Goal: Transaction & Acquisition: Purchase product/service

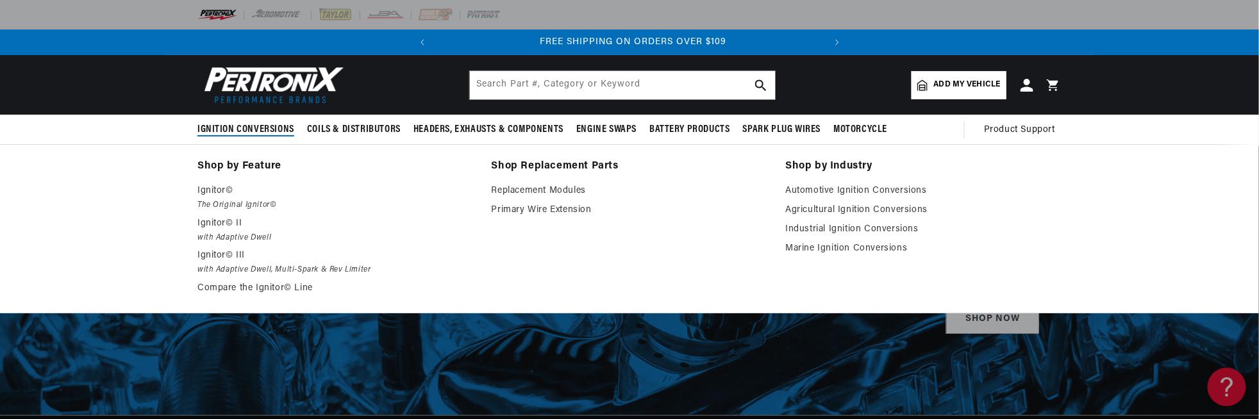
scroll to position [0, 388]
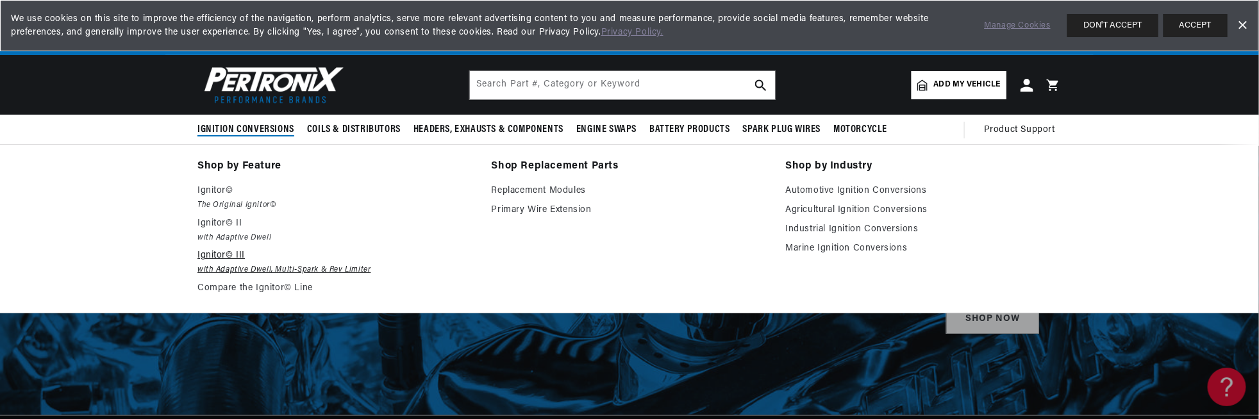
click at [263, 267] on em "with Adaptive Dwell, Multi-Spark & Rev Limiter" at bounding box center [335, 269] width 276 height 13
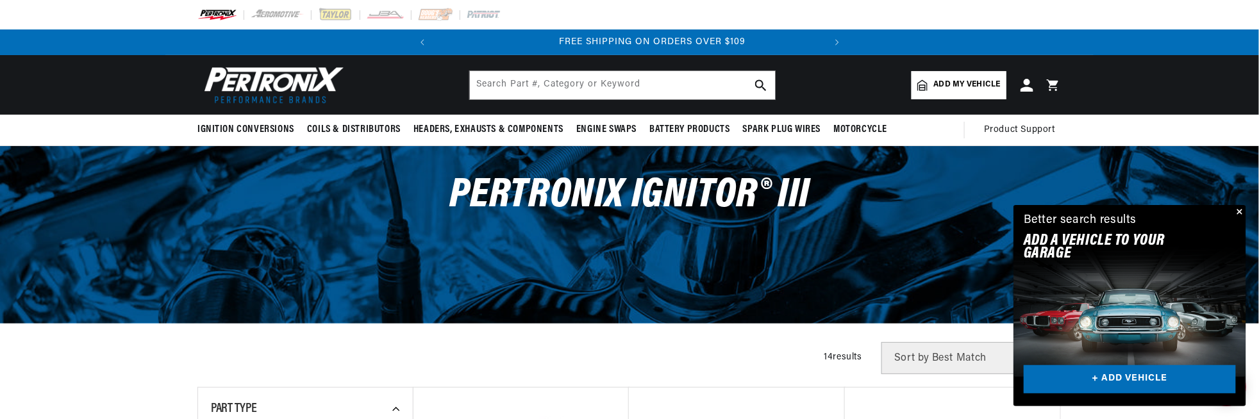
scroll to position [0, 388]
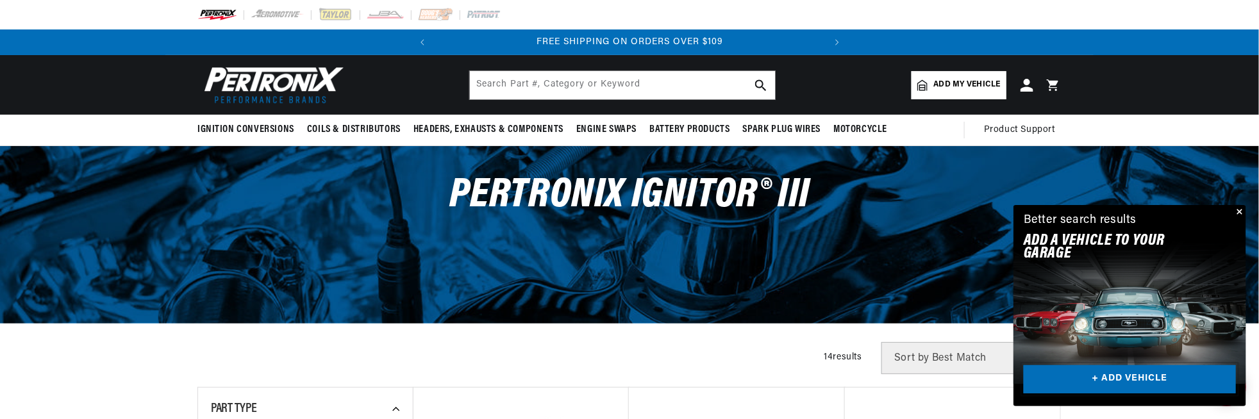
click at [1129, 373] on link "+ ADD VEHICLE" at bounding box center [1129, 379] width 212 height 29
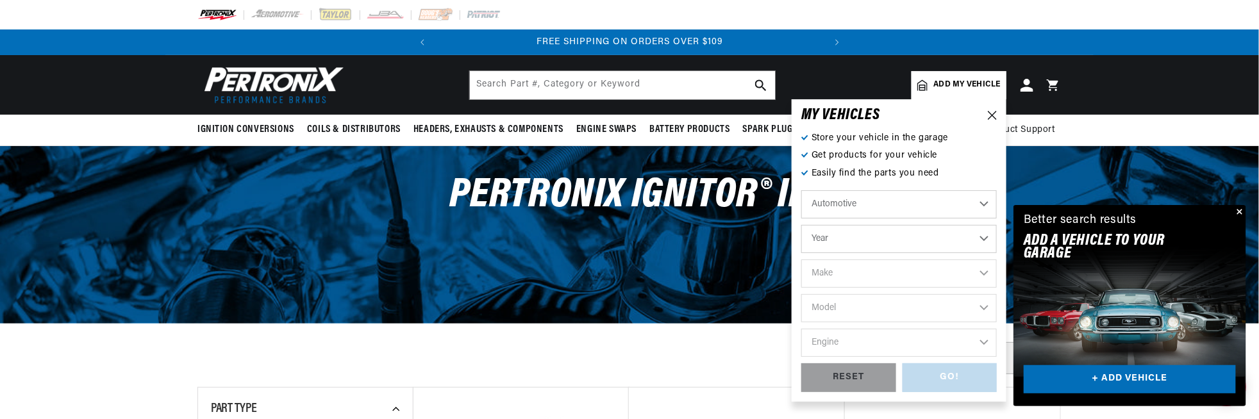
click at [985, 239] on select "Year 2026 2025 2024 2023 2022 2021 2020 2019 2018 2017 2016 2015 2014 2013 2012…" at bounding box center [898, 239] width 195 height 28
select select "1955"
click at [801, 225] on select "Year 2026 2025 2024 2023 2022 2021 2020 2019 2018 2017 2016 2015 2014 2013 2012…" at bounding box center [898, 239] width 195 height 28
select select "1955"
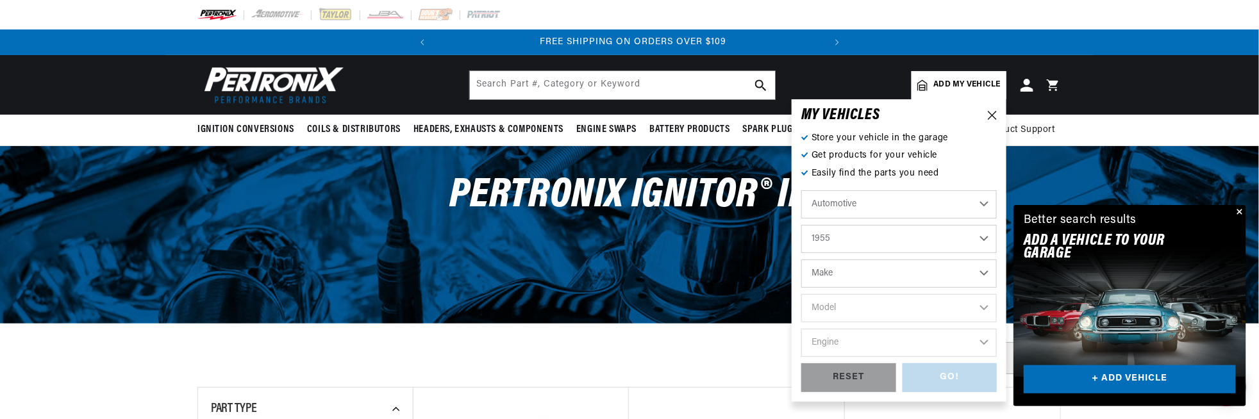
scroll to position [0, 388]
click at [986, 275] on select "Make Aston Martin Buick Cadillac Chevrolet Chrysler Dodge Ford GMC Hillman Humb…" at bounding box center [898, 274] width 195 height 28
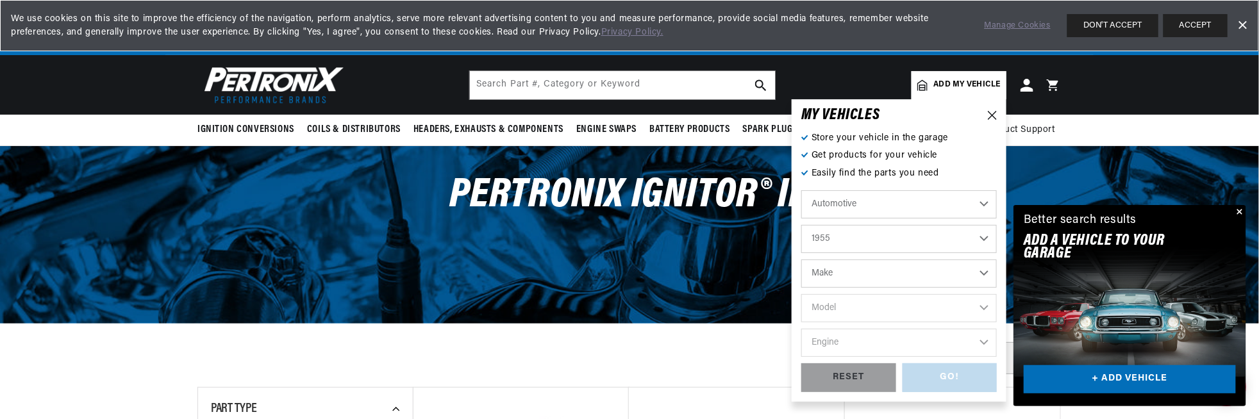
select select "Oldsmobile"
click at [801, 260] on select "Make Aston Martin Buick Cadillac Chevrolet Chrysler Dodge Ford GMC Hillman Humb…" at bounding box center [898, 274] width 195 height 28
select select "Oldsmobile"
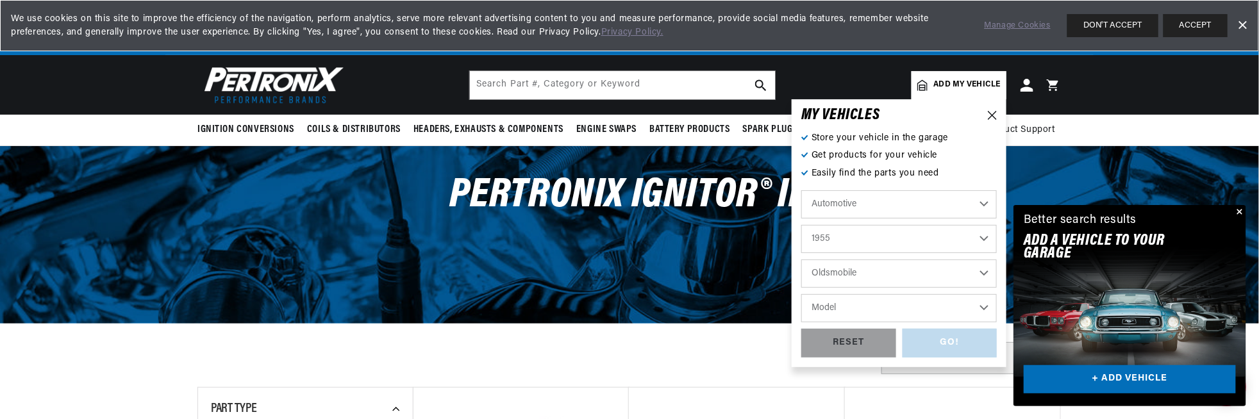
click at [982, 307] on select "Model 98 Super 88" at bounding box center [898, 308] width 195 height 28
select select "Super-88"
click at [801, 294] on select "Model 98 Super 88" at bounding box center [898, 308] width 195 height 28
select select "Super-88"
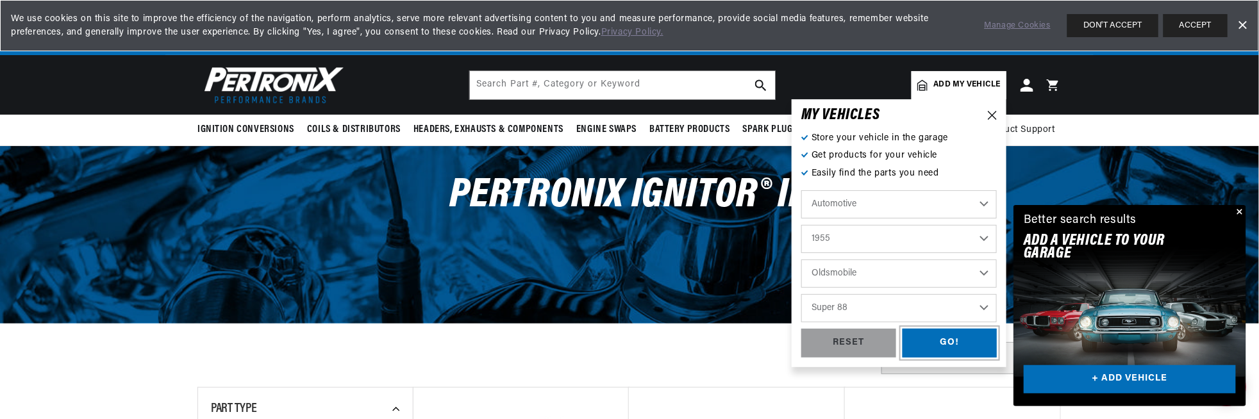
click at [947, 338] on div "GO!" at bounding box center [949, 343] width 95 height 29
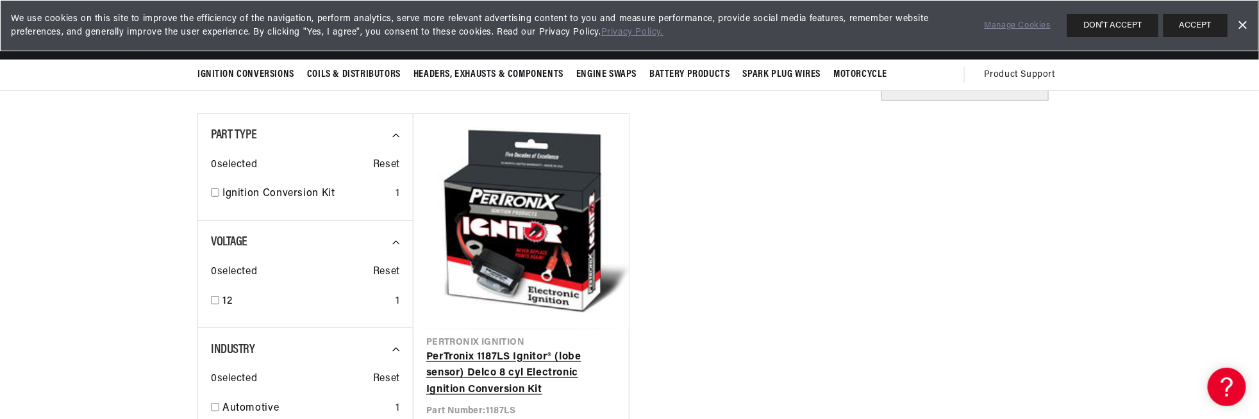
scroll to position [0, 388]
click at [526, 367] on link "PerTronix 1187LS Ignitor® (lobe sensor) Delco 8 cyl Electronic Ignition Convers…" at bounding box center [521, 373] width 190 height 49
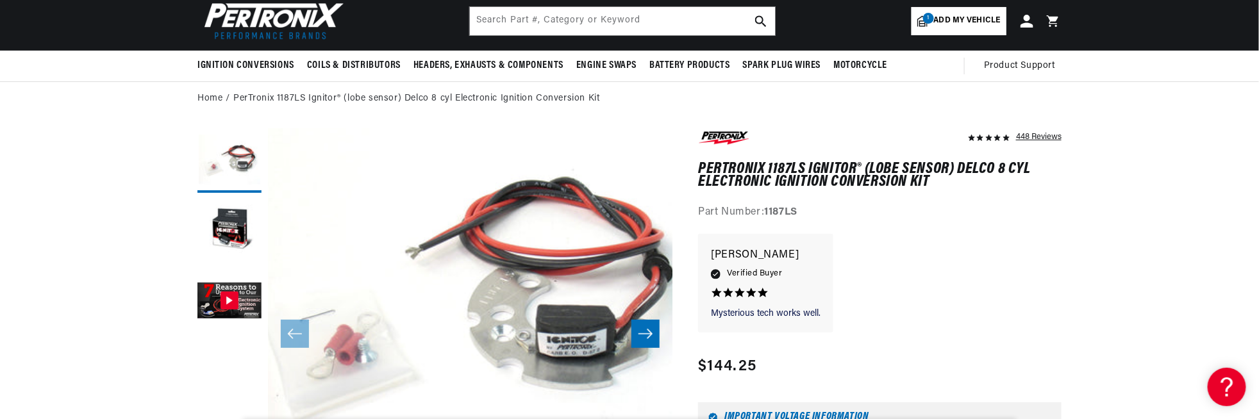
scroll to position [0, 388]
click at [643, 335] on icon "Slide right" at bounding box center [645, 333] width 15 height 13
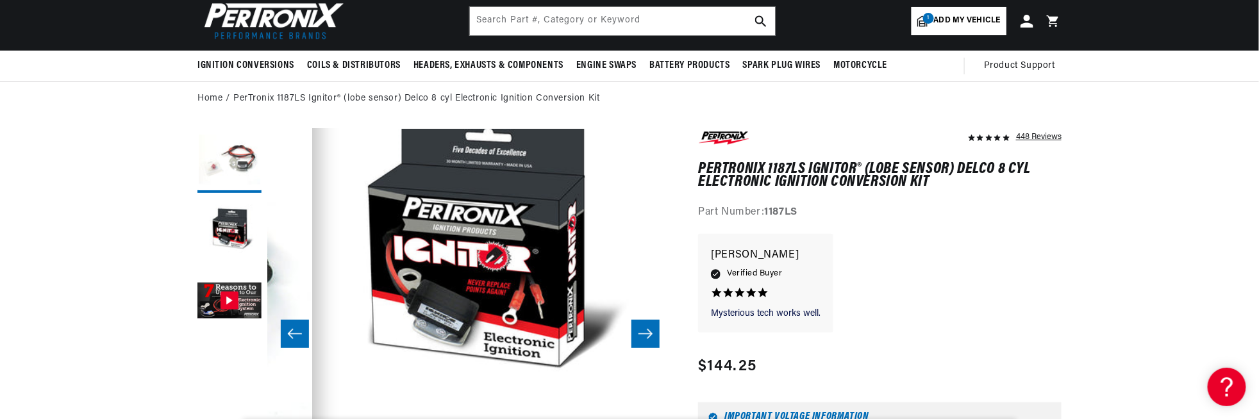
scroll to position [40, 404]
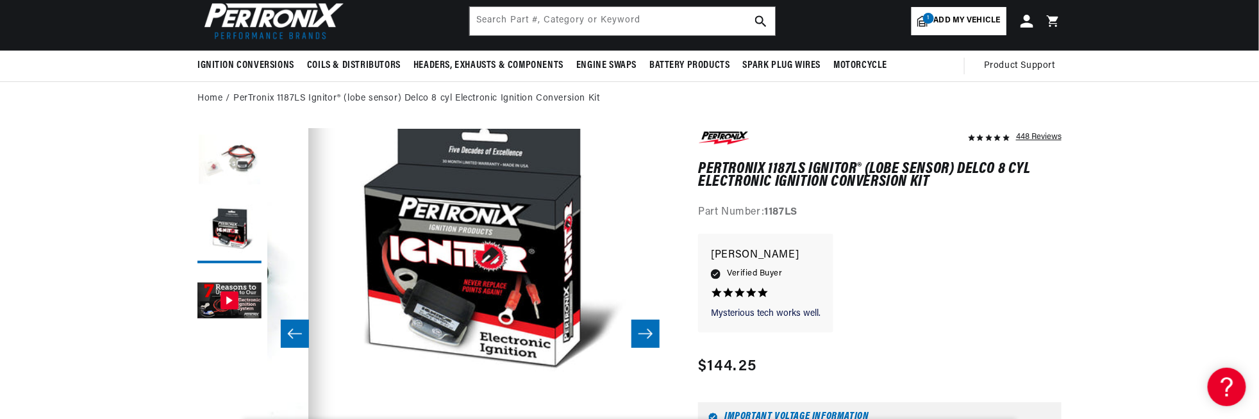
click at [643, 335] on icon "Slide right" at bounding box center [645, 333] width 15 height 13
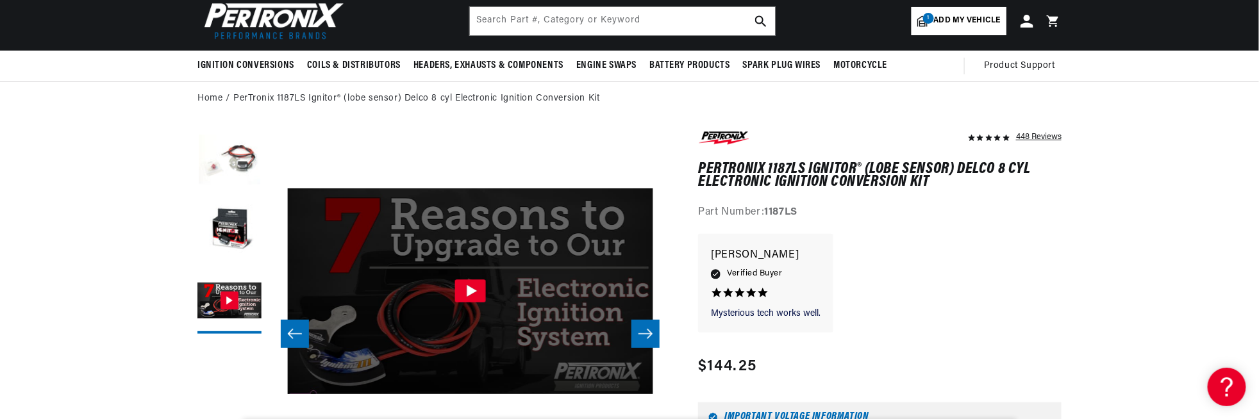
scroll to position [0, 0]
click at [643, 335] on icon "Slide right" at bounding box center [645, 333] width 15 height 13
click at [292, 333] on icon "Slide left" at bounding box center [294, 333] width 15 height 13
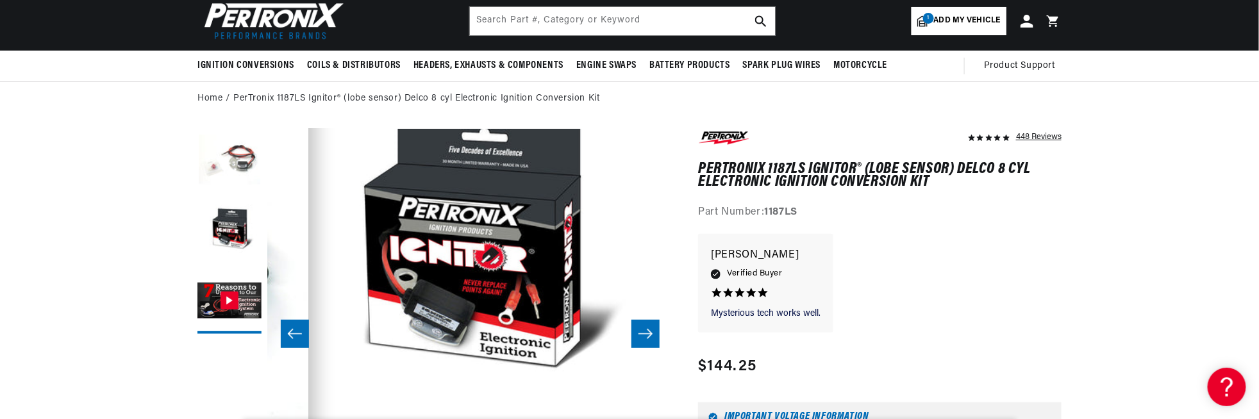
click at [292, 333] on icon "Slide left" at bounding box center [294, 333] width 15 height 13
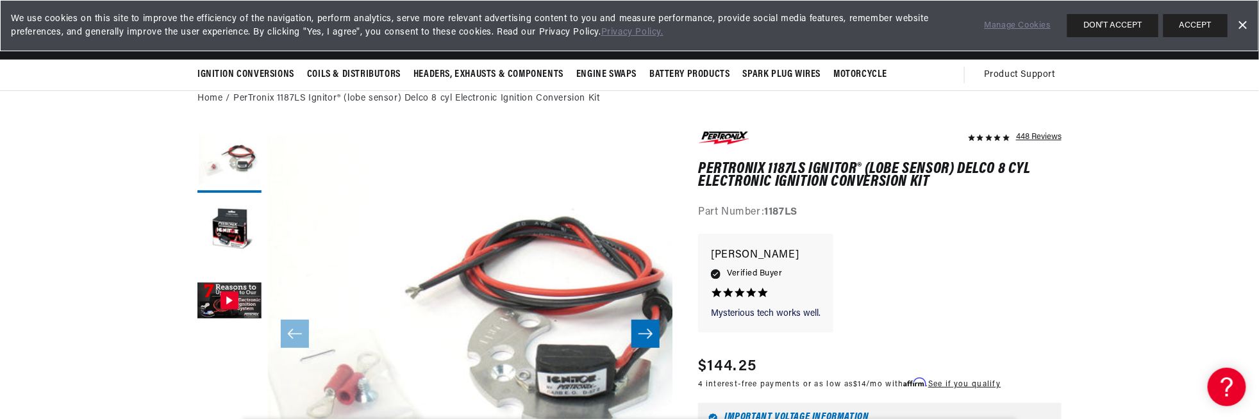
scroll to position [0, 388]
drag, startPoint x: 857, startPoint y: 167, endPoint x: 679, endPoint y: 172, distance: 177.6
copy h1 "PerTronix 1187LS Ignitor"
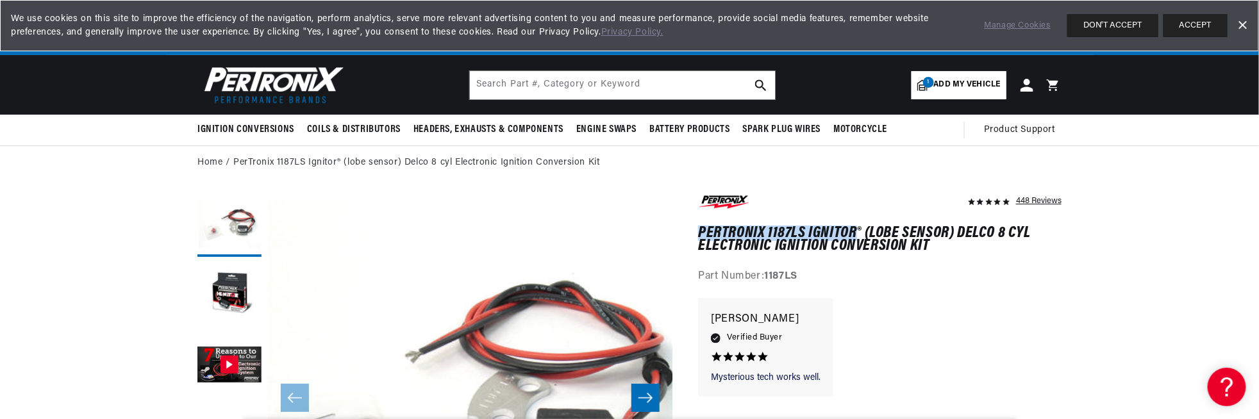
scroll to position [0, 0]
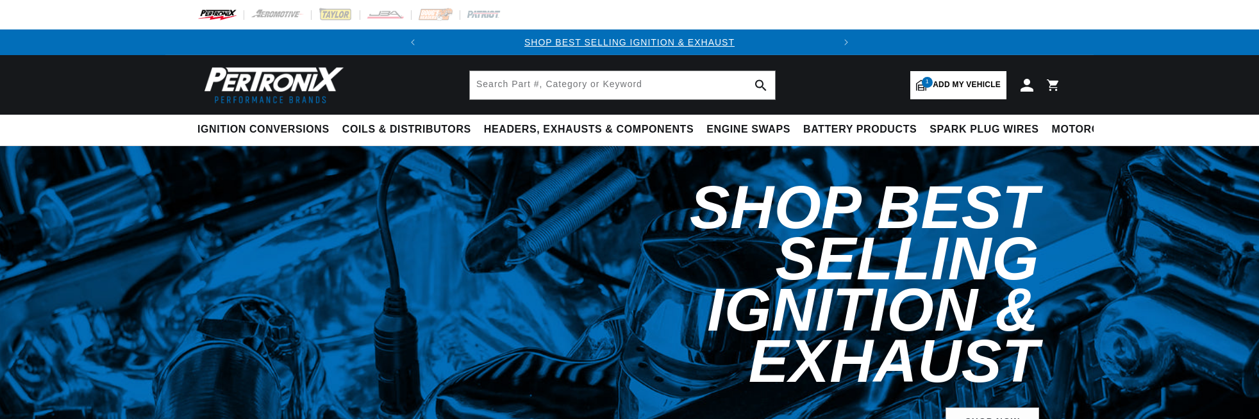
select select "1955"
select select "Oldsmobile"
select select "Super-88"
